Goal: Navigation & Orientation: Find specific page/section

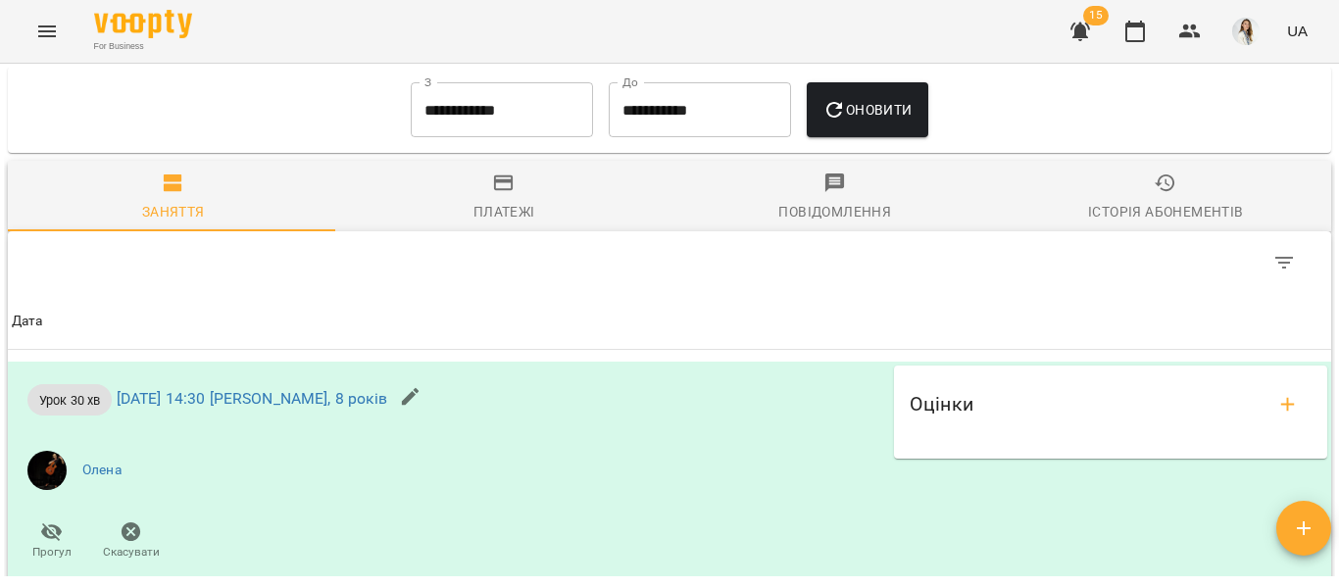
scroll to position [958, 0]
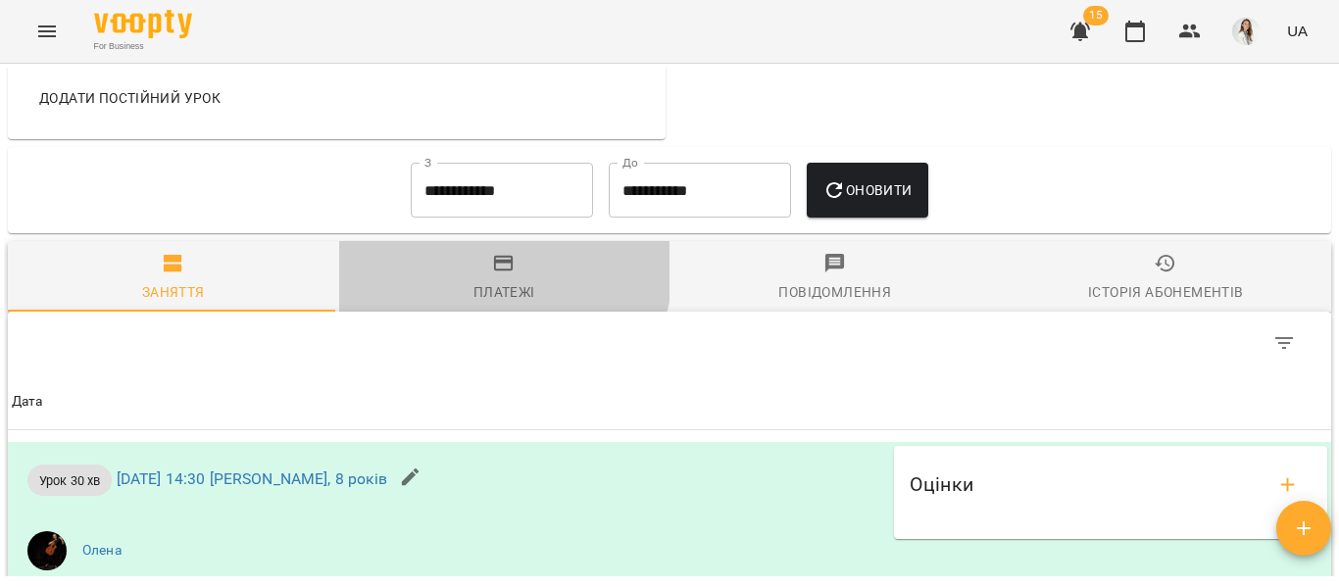
click at [495, 275] on icon "button" at bounding box center [504, 264] width 24 height 24
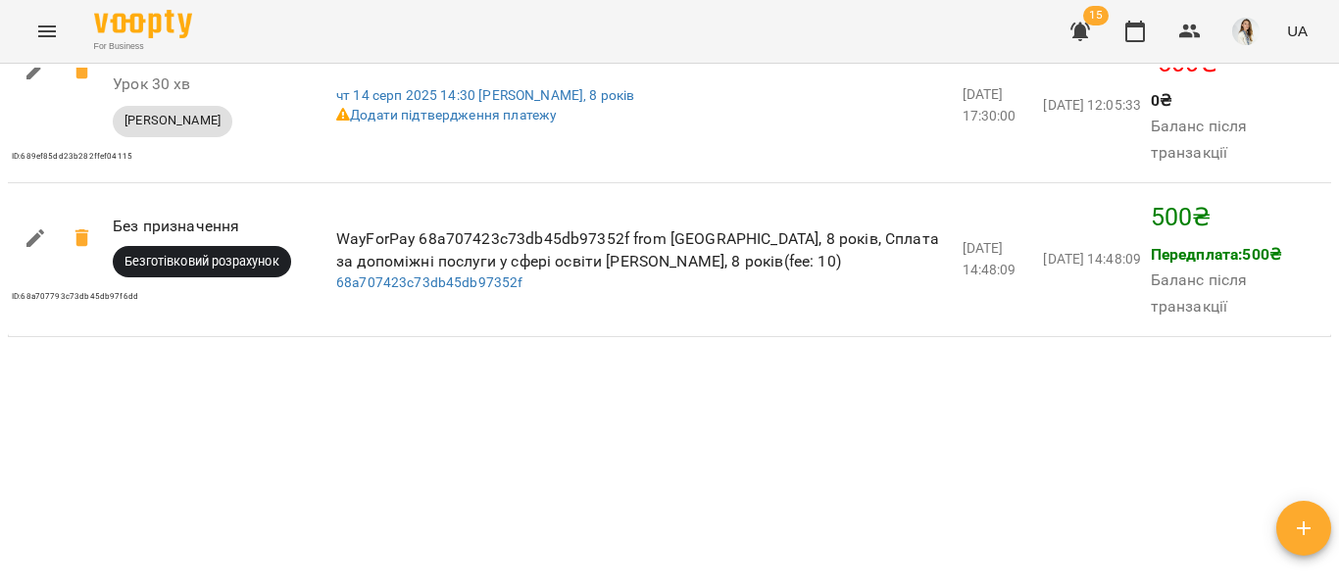
scroll to position [1793, 0]
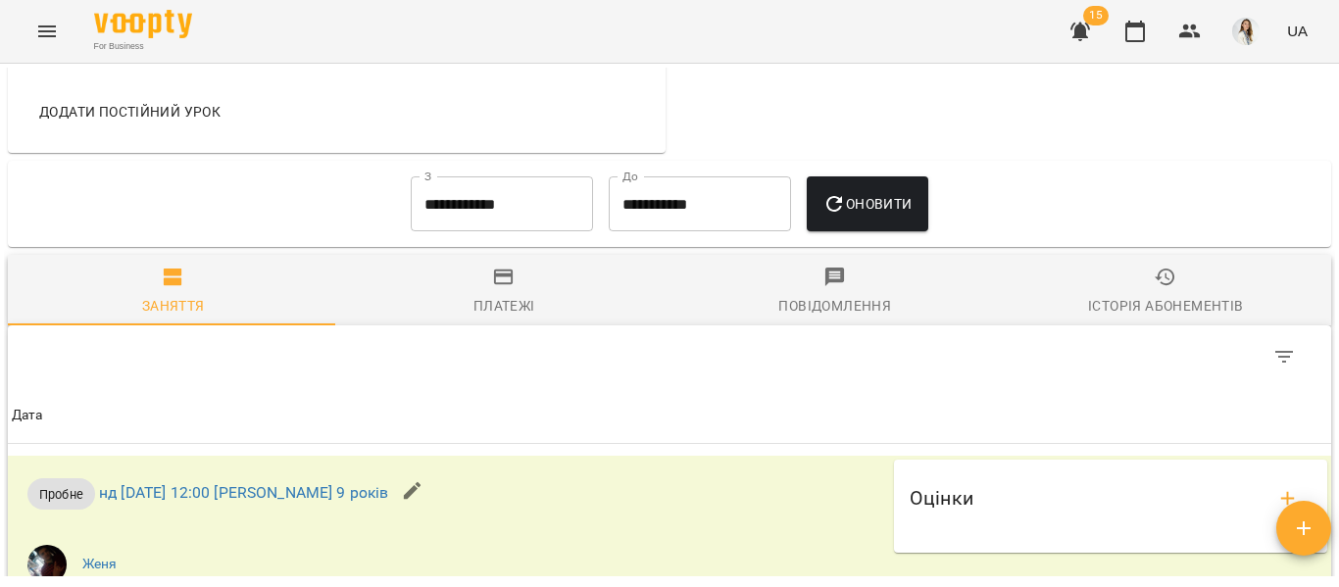
scroll to position [923, 0]
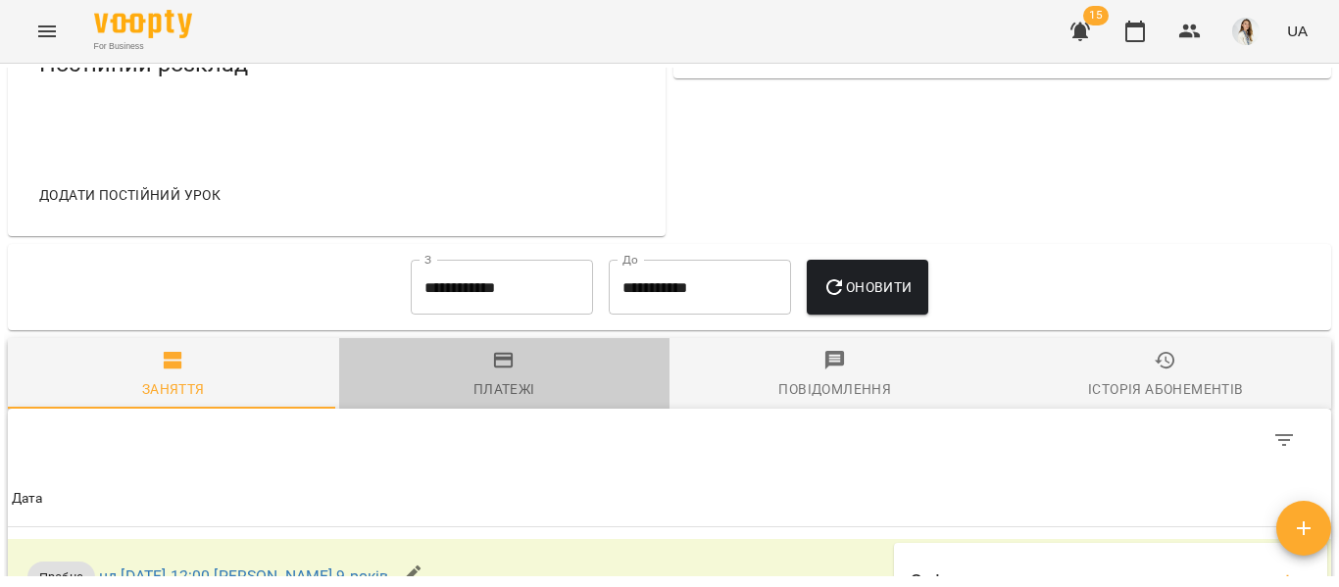
click at [504, 391] on span "Платежі" at bounding box center [505, 375] width 308 height 53
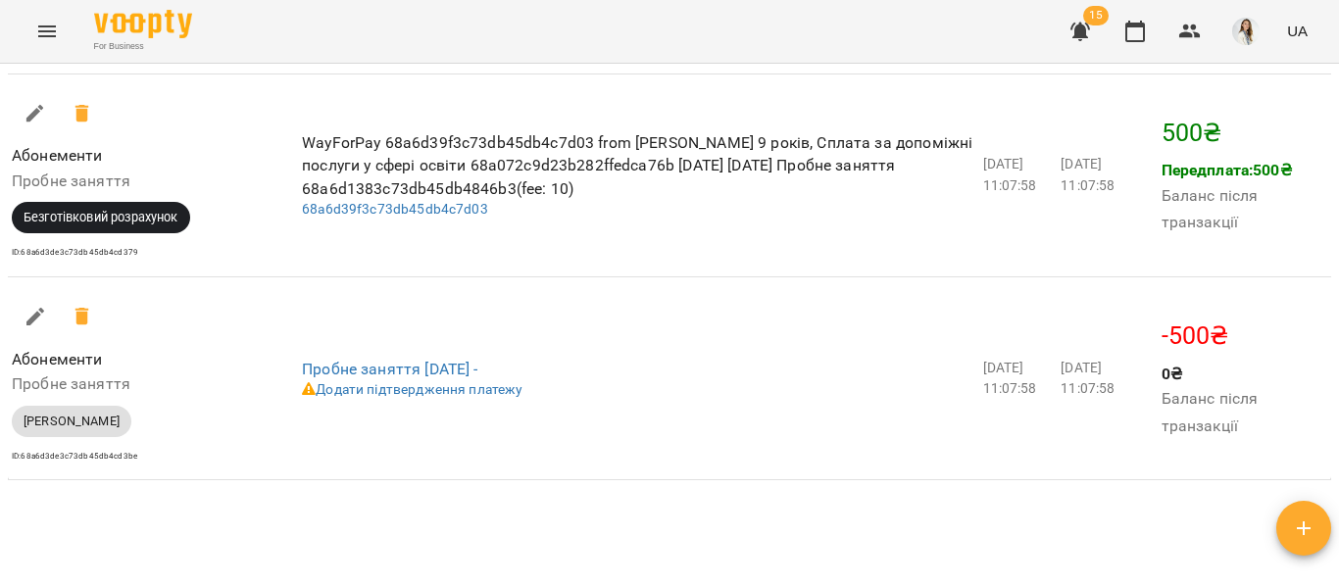
scroll to position [1649, 0]
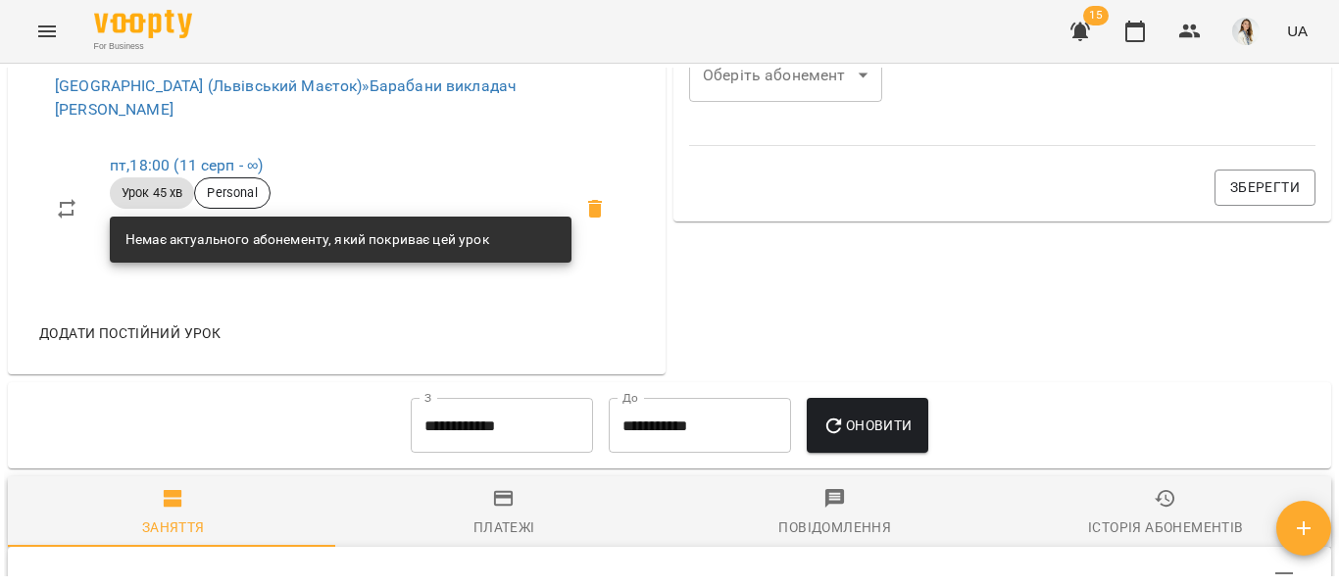
scroll to position [983, 0]
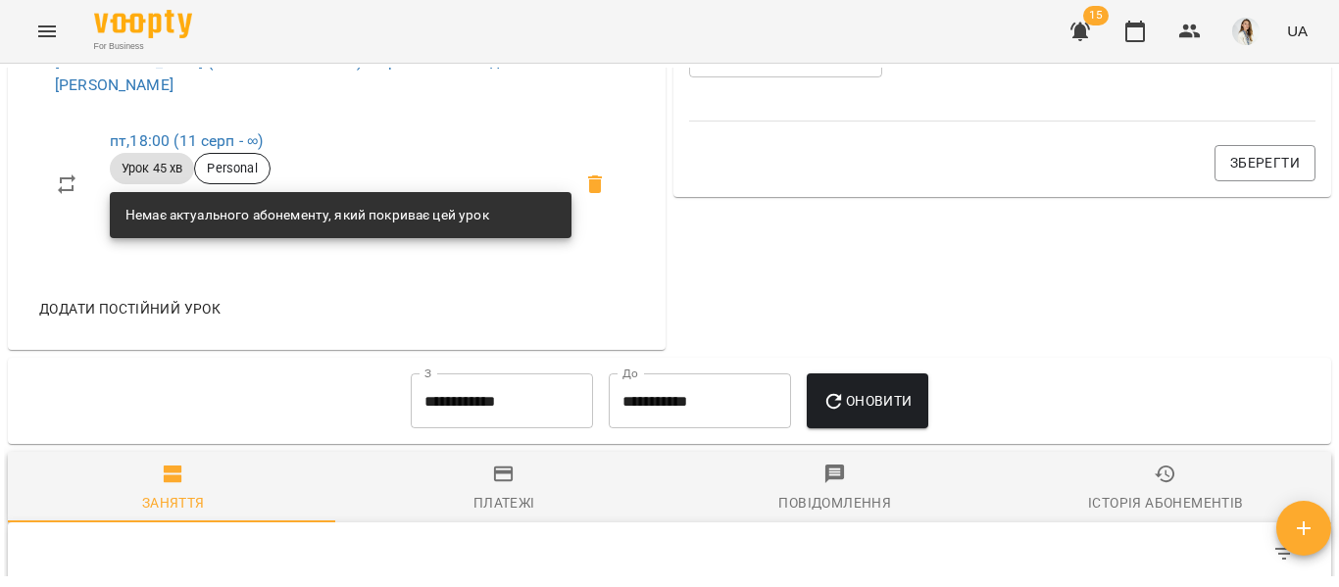
click at [502, 482] on icon "button" at bounding box center [504, 475] width 24 height 24
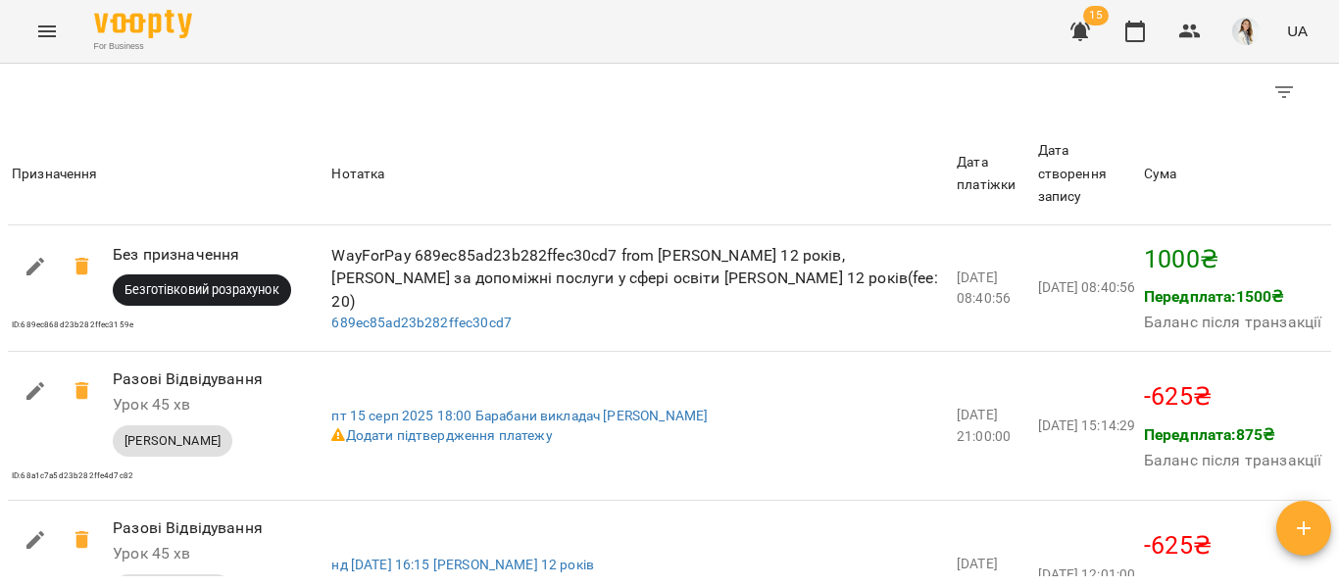
scroll to position [1655, 0]
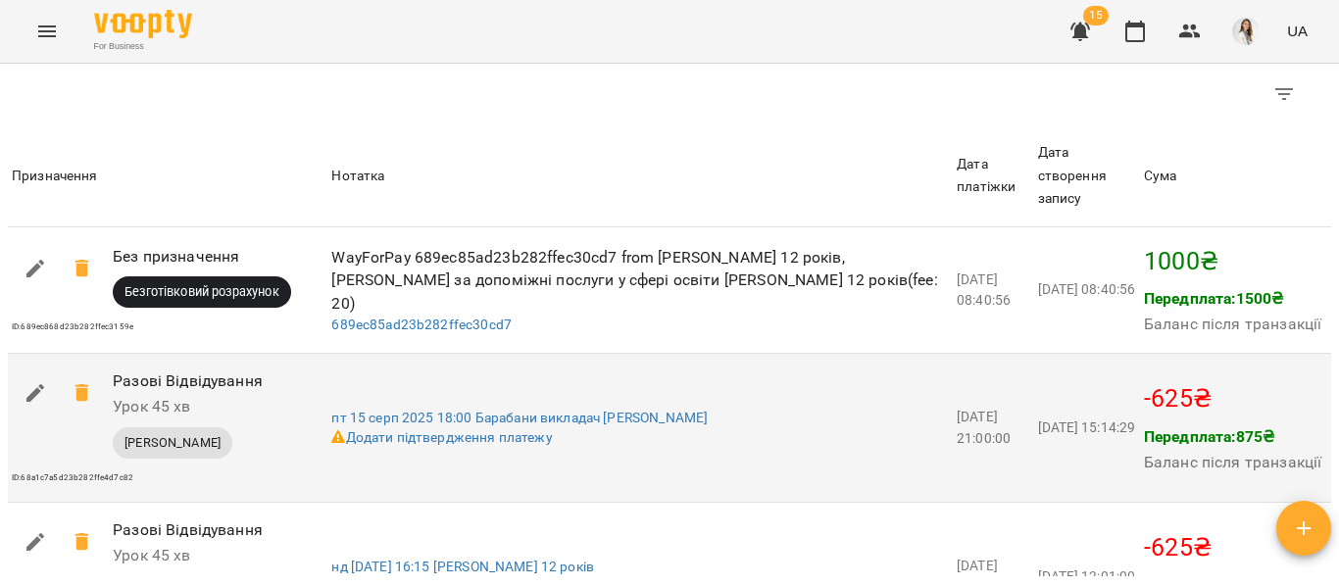
click at [502, 483] on td "пт 15 серп 2025 18:00 Барабани викладач Євген Додати підтвердження платежу" at bounding box center [639, 428] width 625 height 149
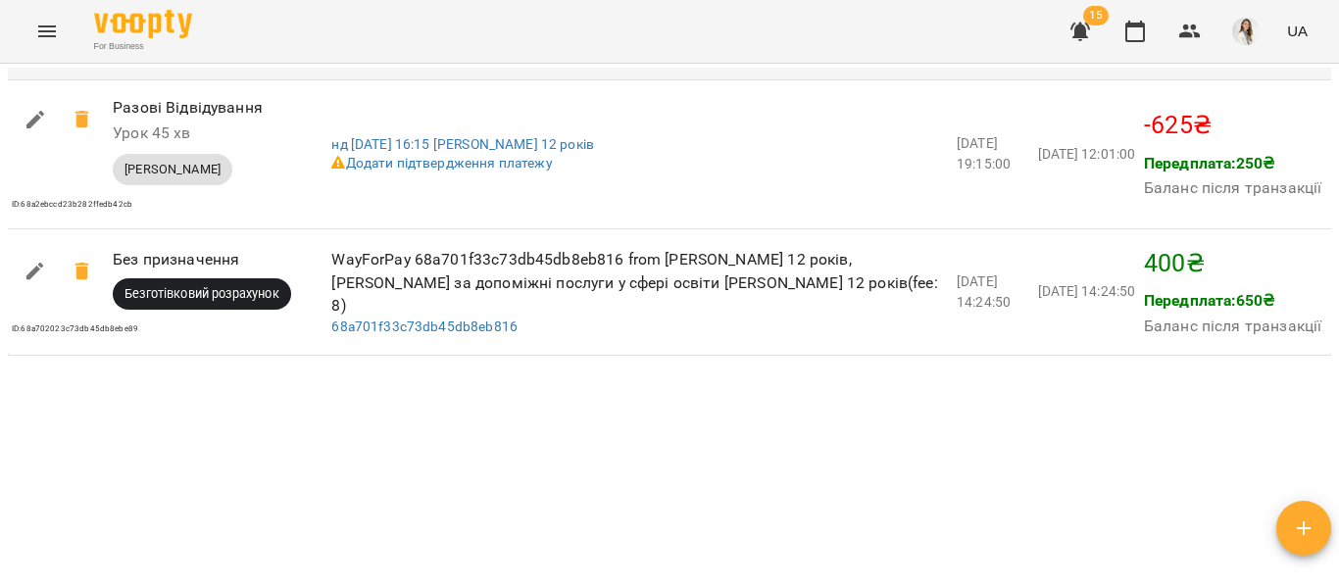
scroll to position [2093, 0]
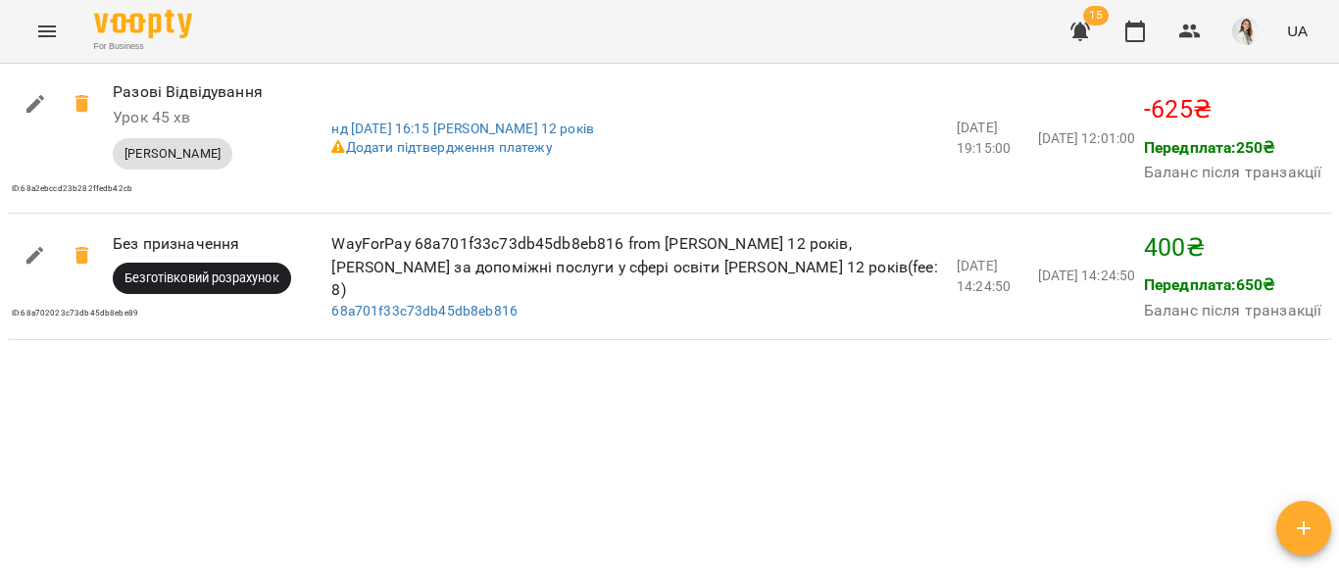
click at [180, 3] on div "For Business 15 UA" at bounding box center [669, 31] width 1339 height 63
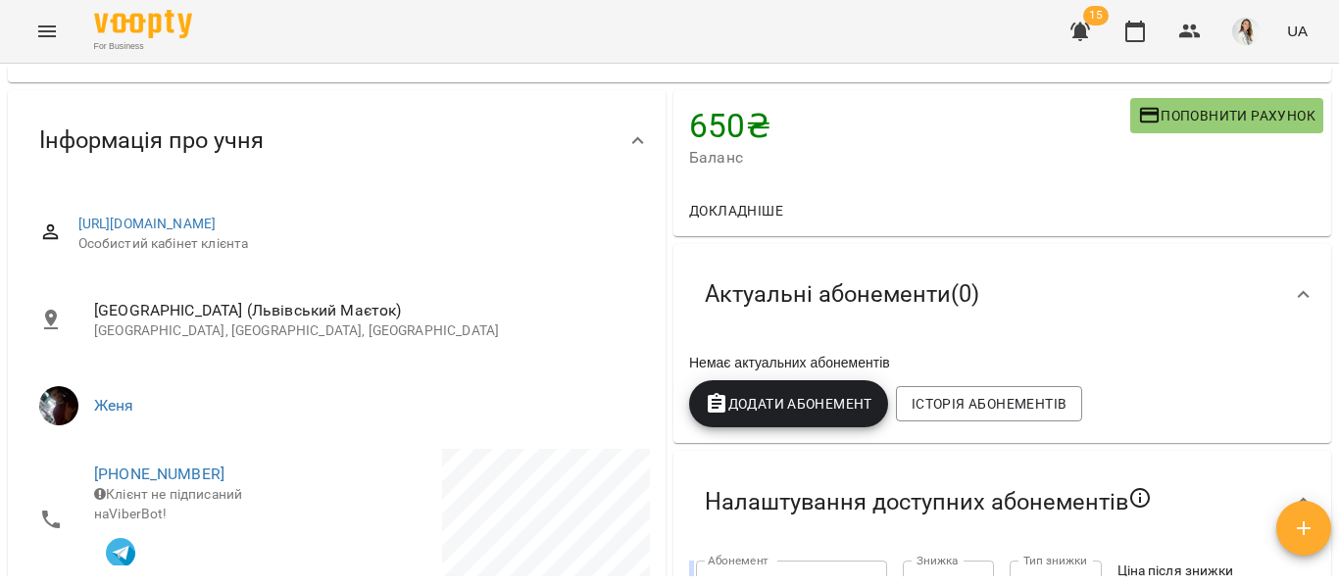
scroll to position [50, 0]
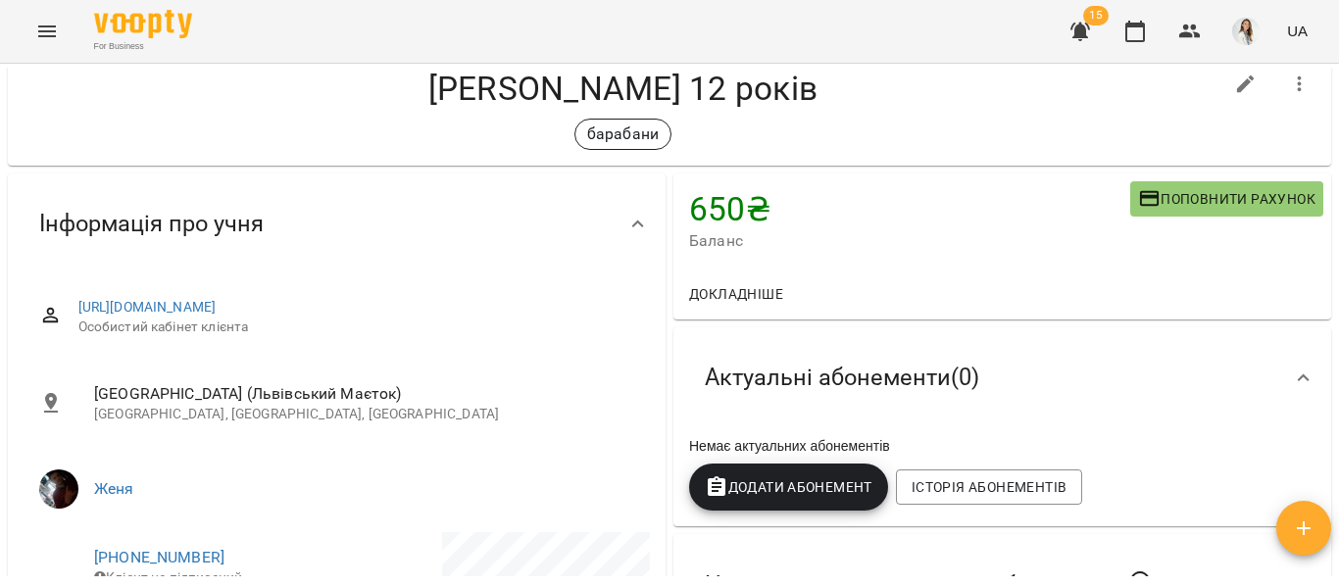
click at [492, 406] on span "Chillax Music School (Львівський Маєток)" at bounding box center [364, 394] width 540 height 24
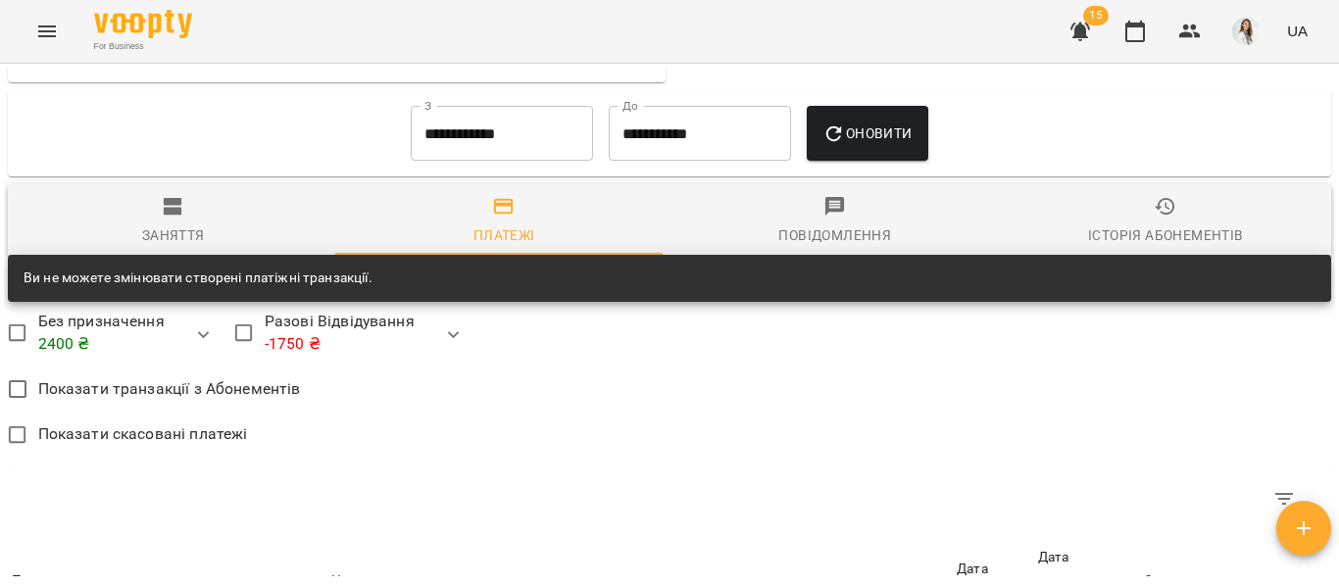
scroll to position [1311, 0]
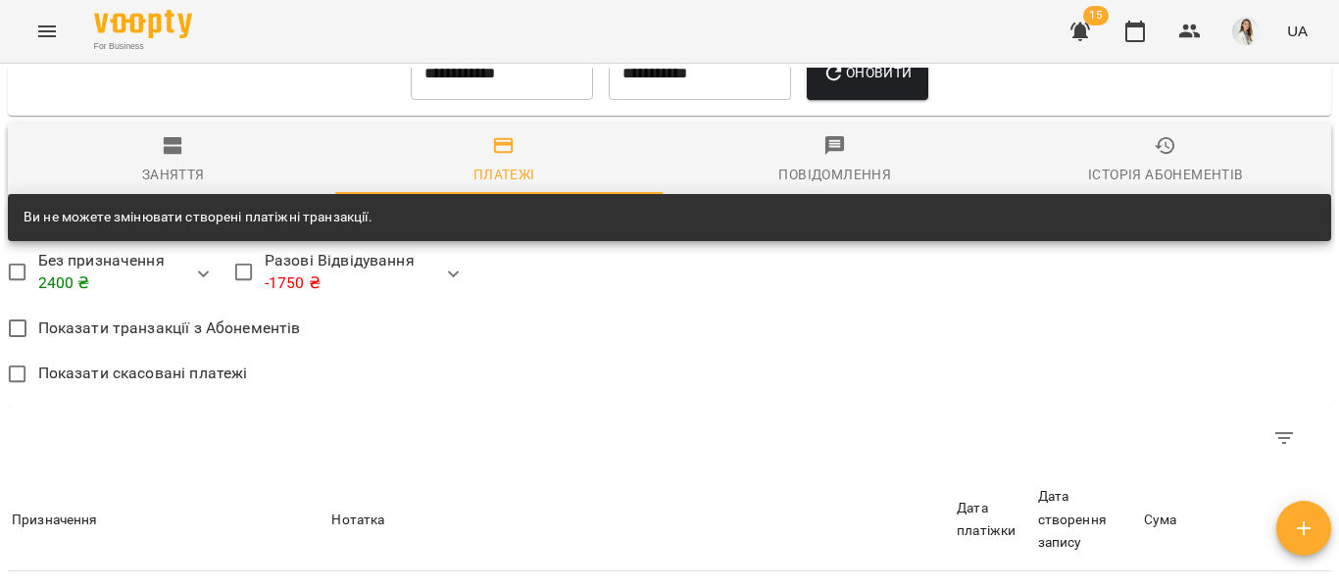
click at [179, 165] on span "Заняття" at bounding box center [174, 160] width 308 height 53
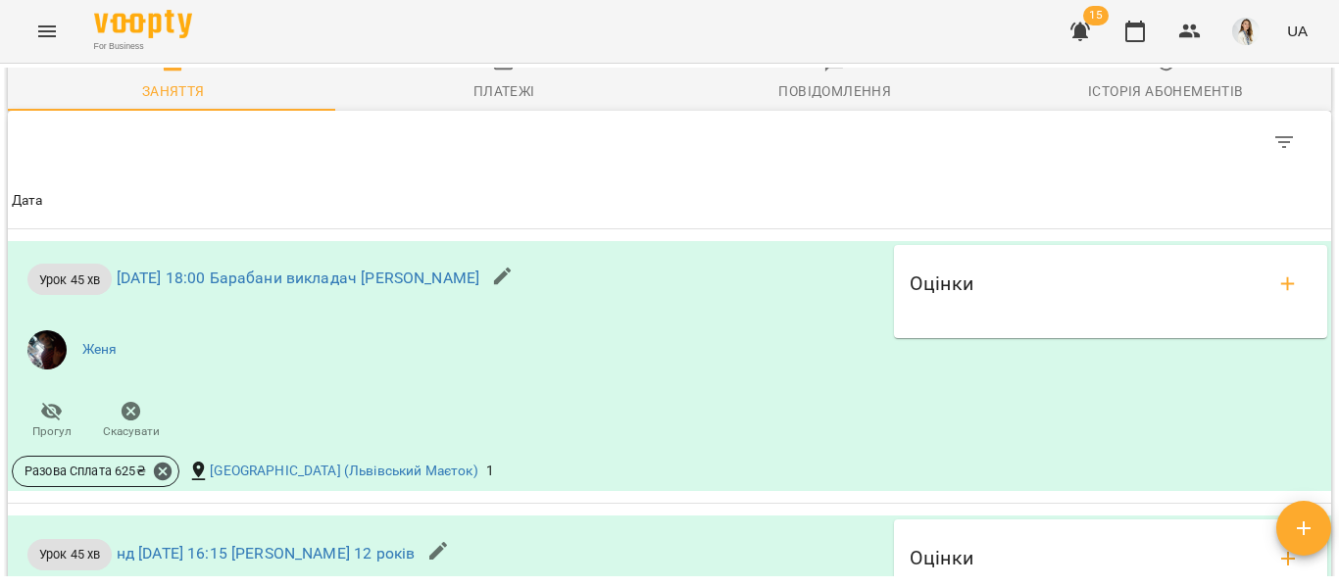
scroll to position [1394, 0]
